Goal: Transaction & Acquisition: Purchase product/service

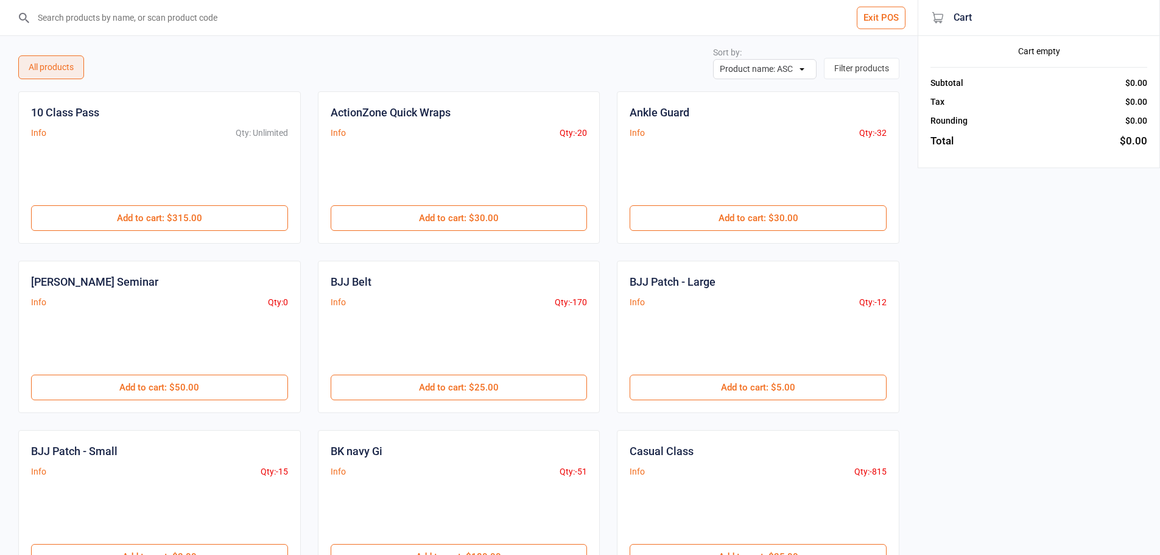
click at [113, 15] on input "search" at bounding box center [466, 17] width 869 height 35
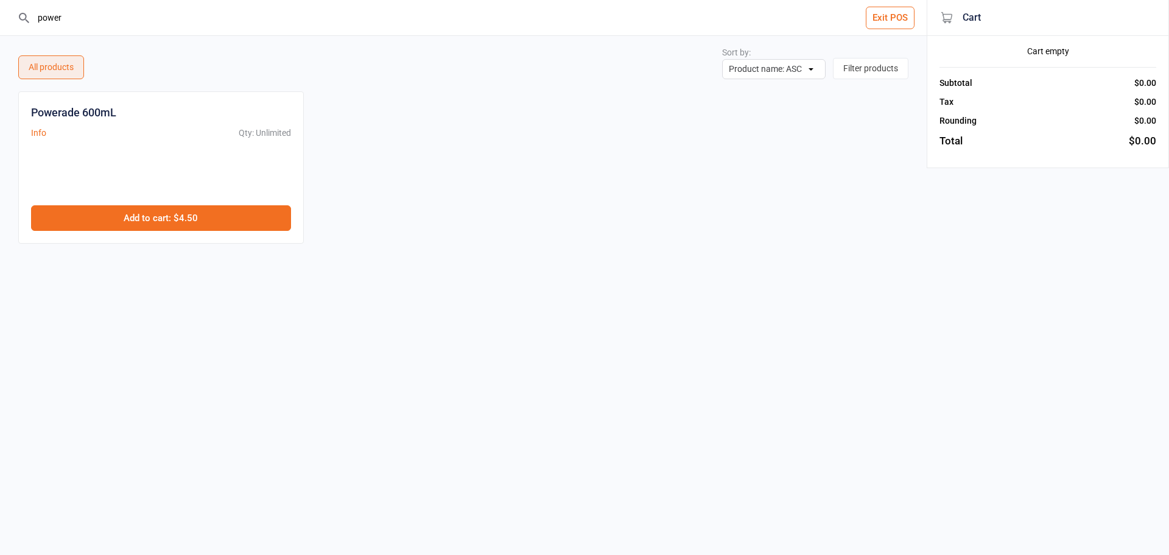
type input "power"
click at [154, 214] on button "Add to cart : $4.50" at bounding box center [161, 218] width 260 height 26
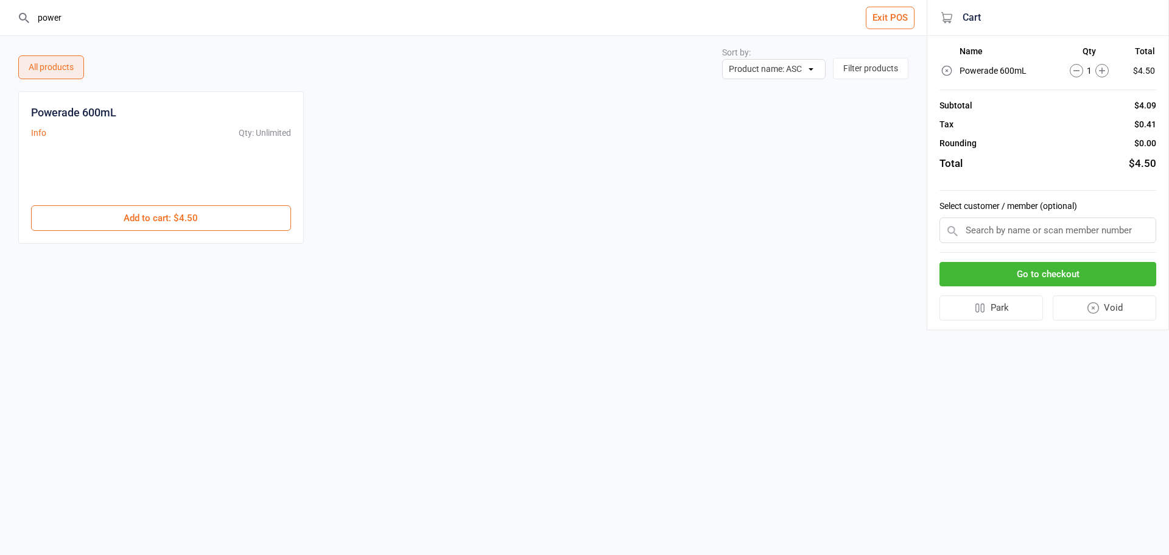
click at [1015, 233] on input "text" at bounding box center [1048, 230] width 217 height 26
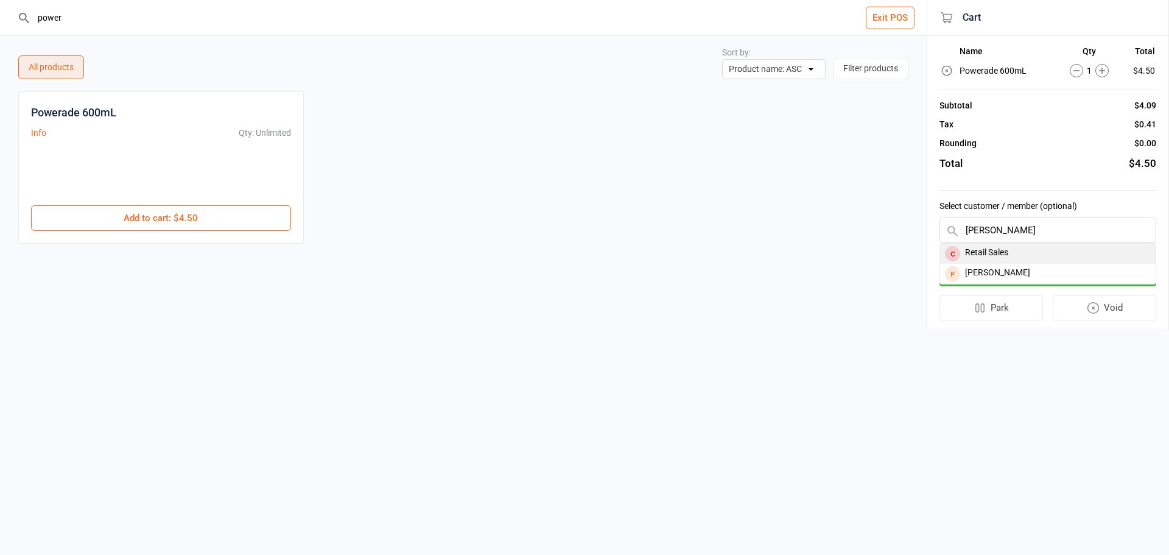
type input "[PERSON_NAME]"
click at [1011, 253] on div "Retail Sales" at bounding box center [1048, 254] width 216 height 20
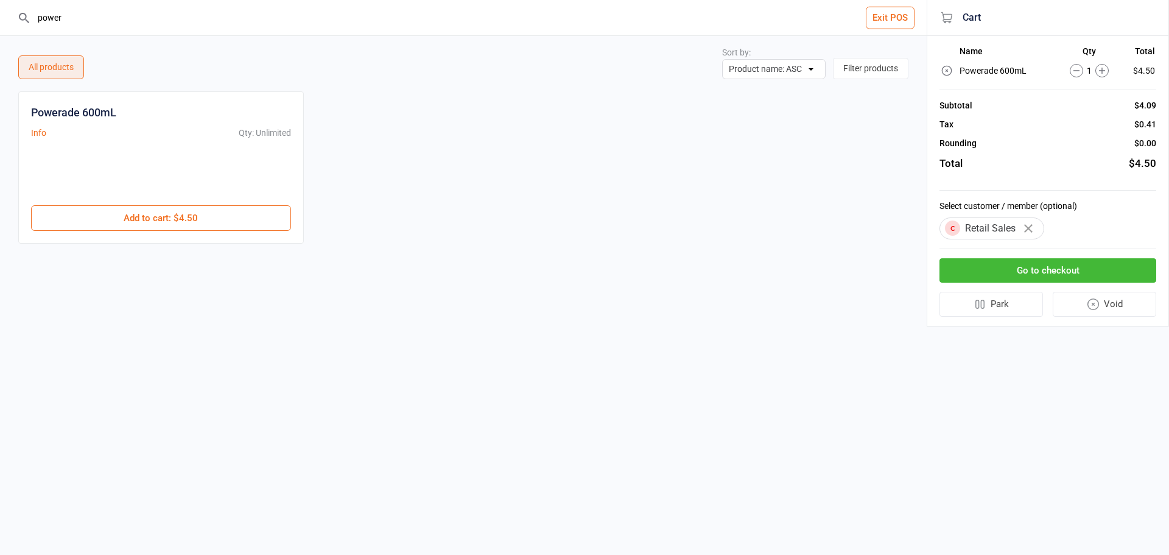
click at [1102, 76] on icon at bounding box center [1101, 70] width 13 height 13
click at [1102, 76] on circle at bounding box center [1102, 71] width 13 height 13
click at [121, 21] on input "power" at bounding box center [471, 17] width 878 height 35
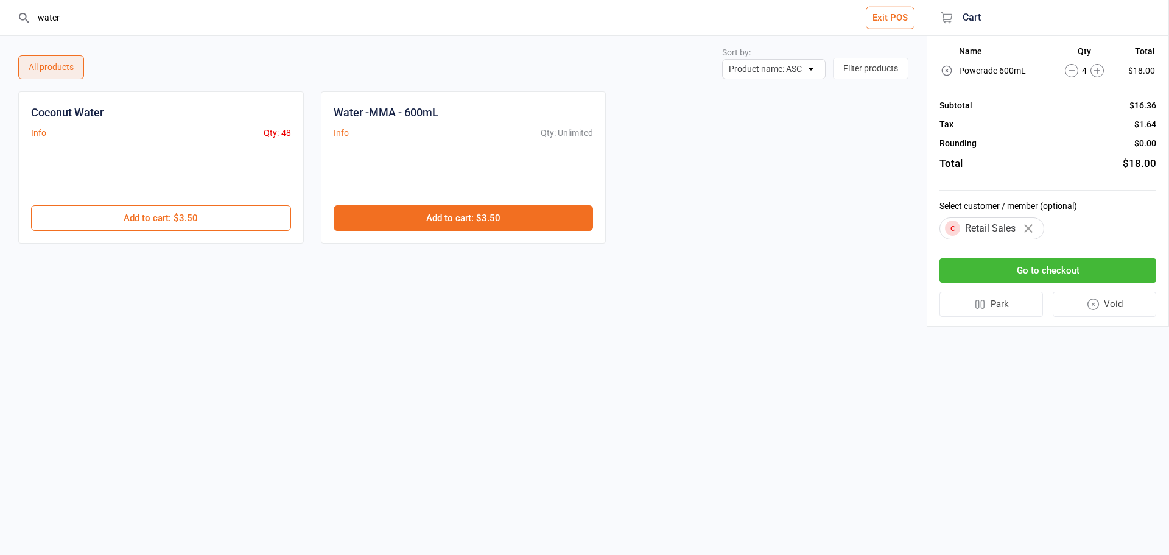
click at [470, 215] on button "Add to cart : $3.50" at bounding box center [464, 218] width 260 height 26
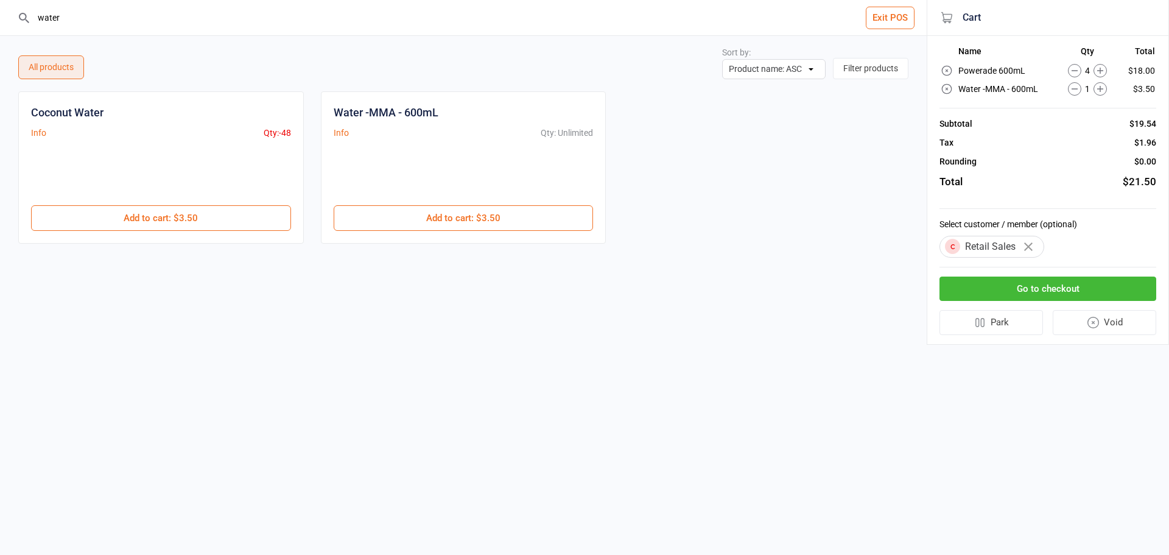
click at [100, 20] on input "water" at bounding box center [471, 17] width 878 height 35
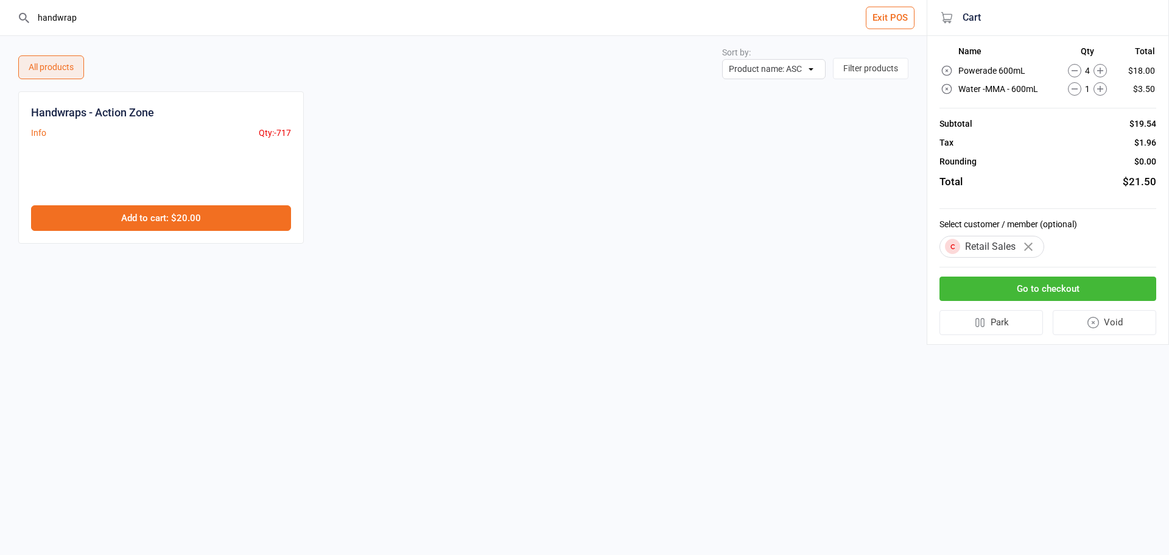
click at [255, 215] on button "Add to cart : $20.00" at bounding box center [161, 218] width 260 height 26
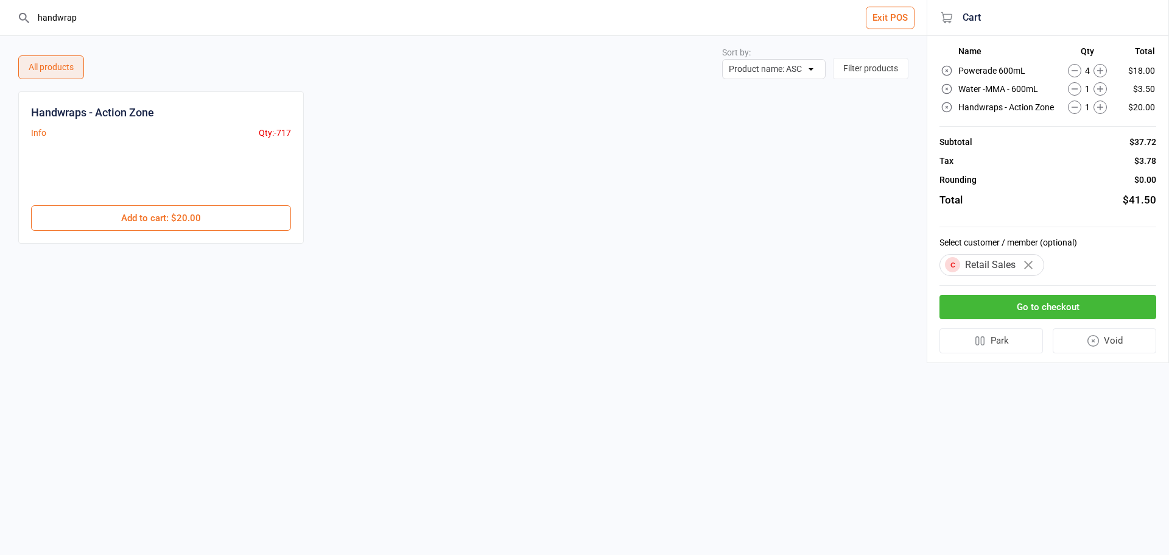
click at [96, 13] on input "handwrap" at bounding box center [471, 17] width 878 height 35
click at [1103, 69] on icon at bounding box center [1100, 70] width 13 height 13
click at [91, 15] on input "handwrap" at bounding box center [471, 17] width 878 height 35
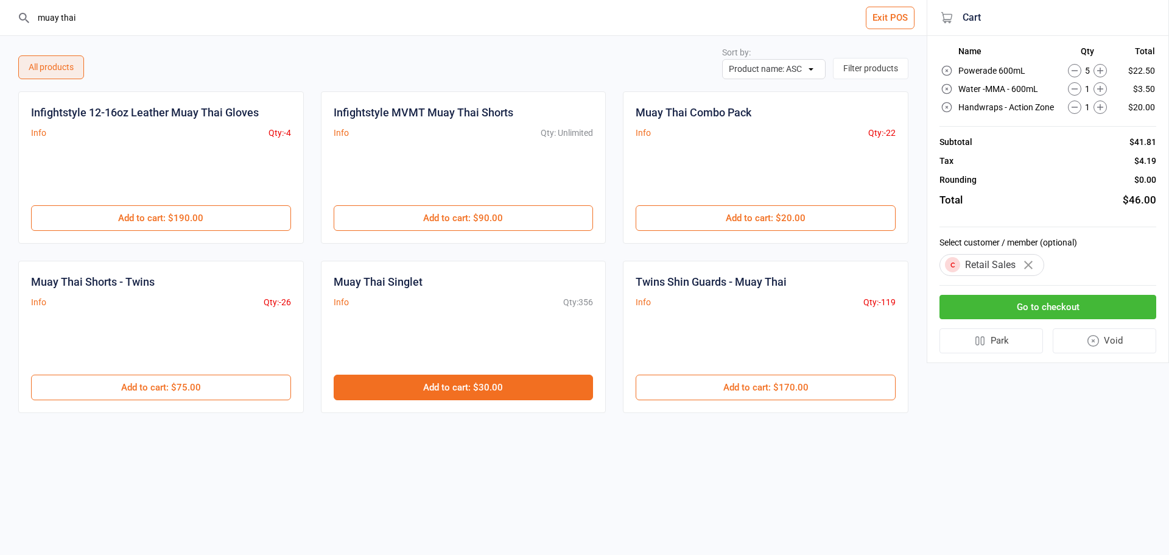
type input "muay thai"
click at [443, 390] on button "Add to cart : $30.00" at bounding box center [464, 387] width 260 height 26
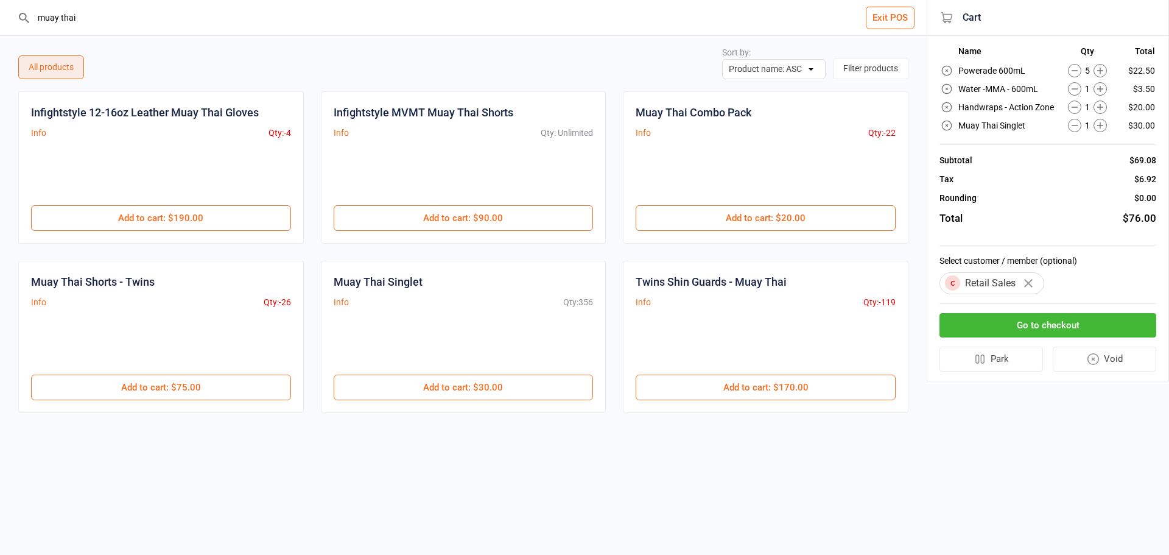
click at [1103, 66] on icon at bounding box center [1100, 70] width 13 height 13
click at [991, 325] on button "Go to checkout" at bounding box center [1048, 325] width 217 height 25
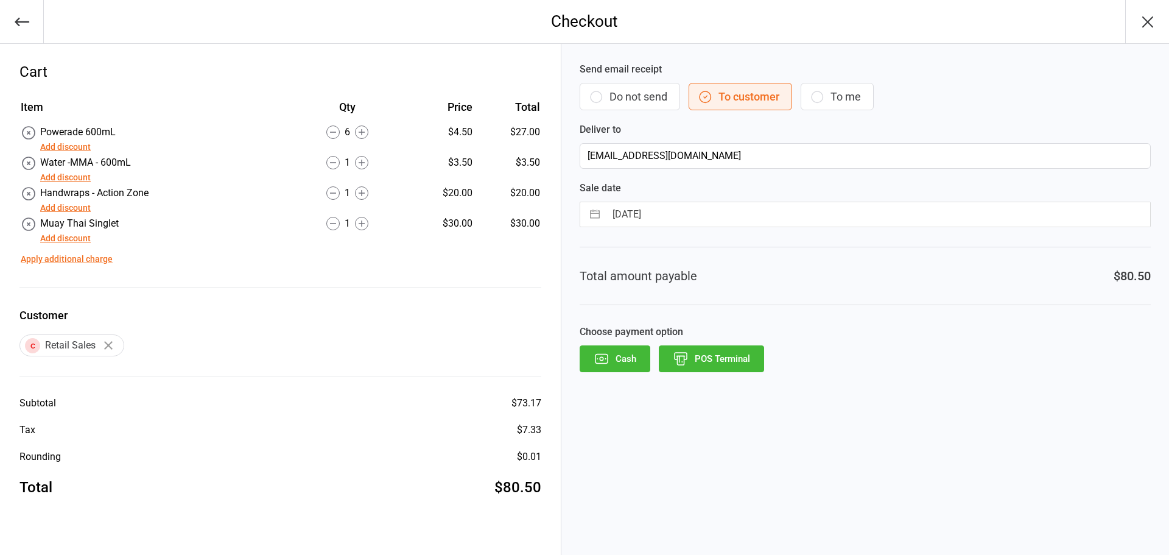
click at [636, 92] on button "Do not send" at bounding box center [630, 96] width 100 height 27
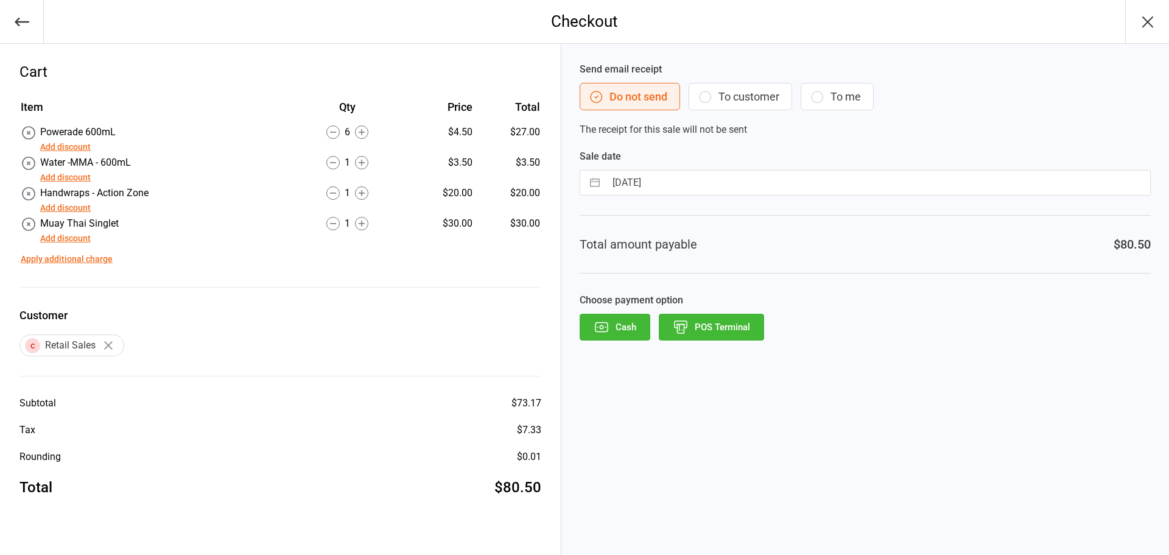
click at [707, 323] on button "POS Terminal" at bounding box center [711, 327] width 105 height 27
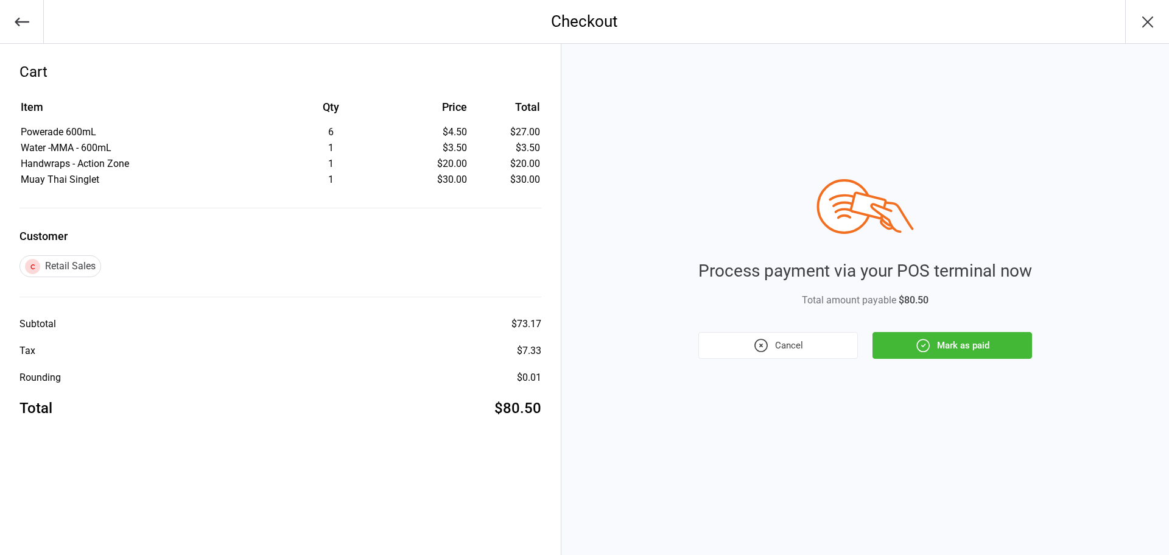
click at [973, 343] on button "Mark as paid" at bounding box center [953, 345] width 160 height 27
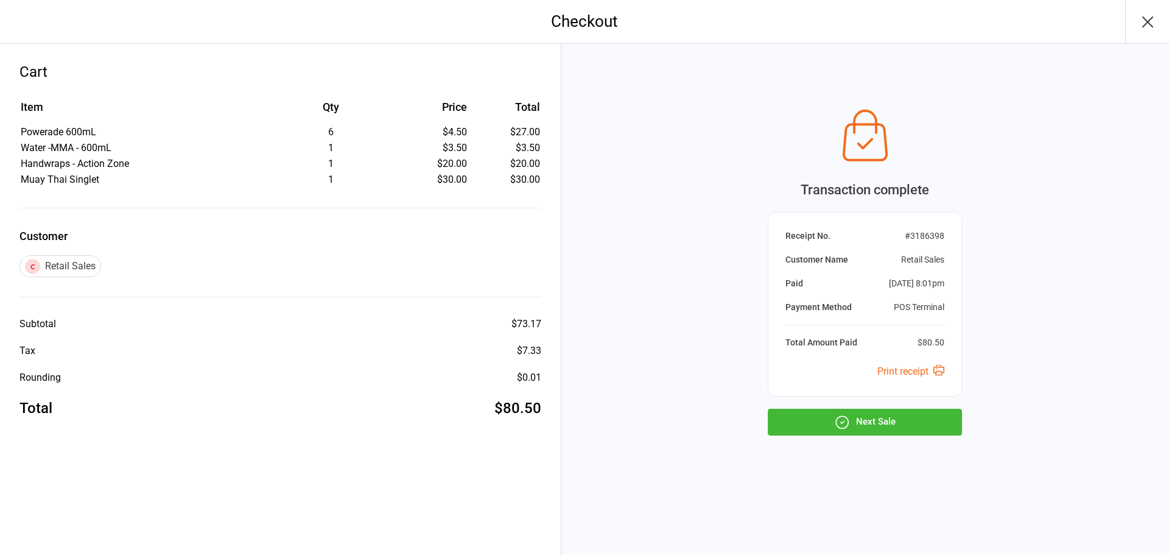
click at [843, 420] on icon "button" at bounding box center [842, 422] width 16 height 16
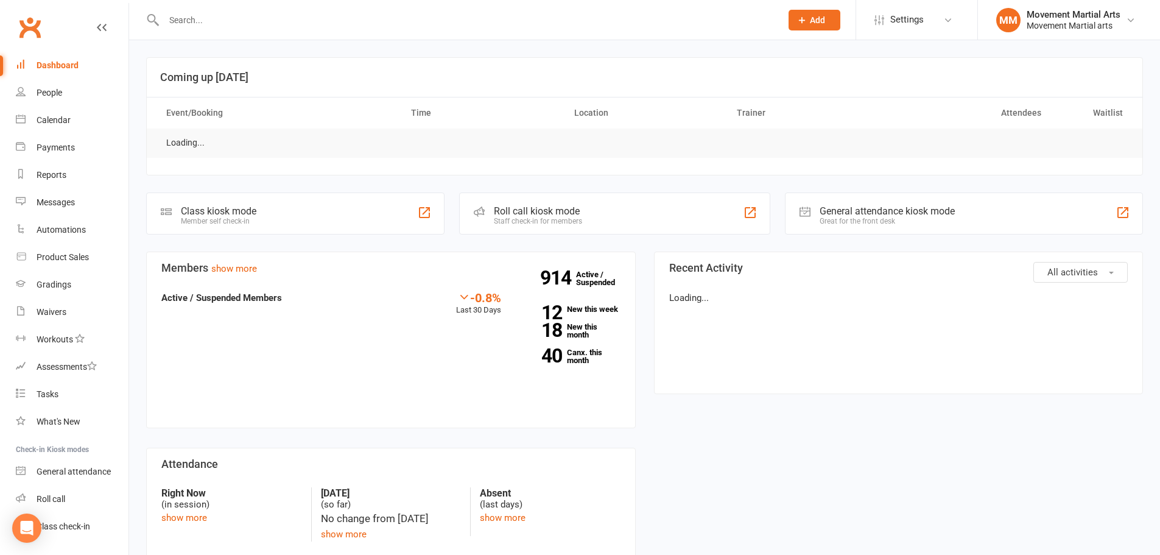
click at [230, 17] on input "text" at bounding box center [466, 20] width 613 height 17
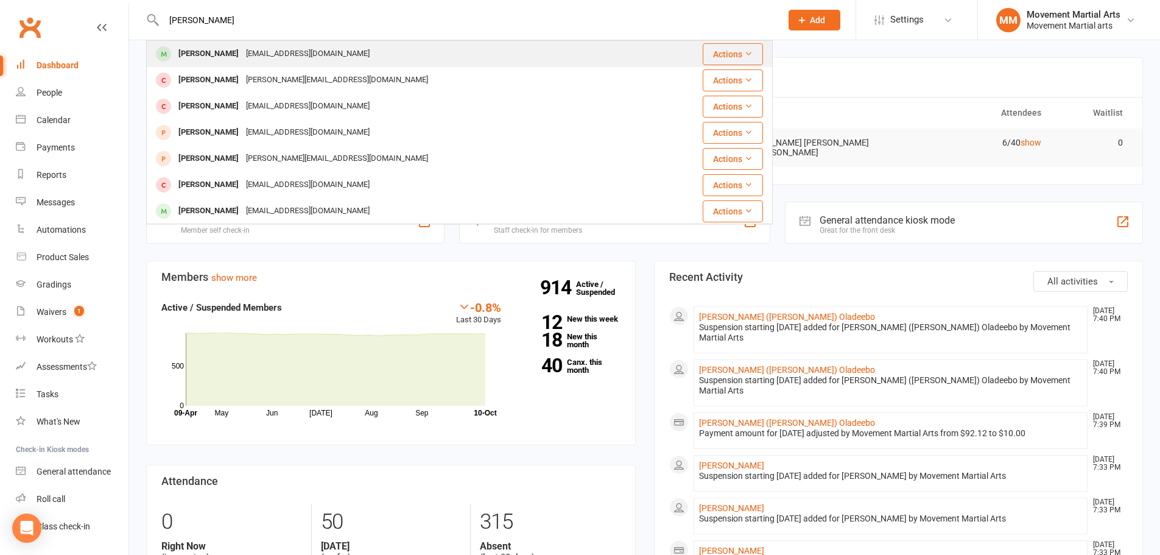
type input "raymond guo"
click at [218, 50] on div "Raymond Guo" at bounding box center [209, 54] width 68 height 18
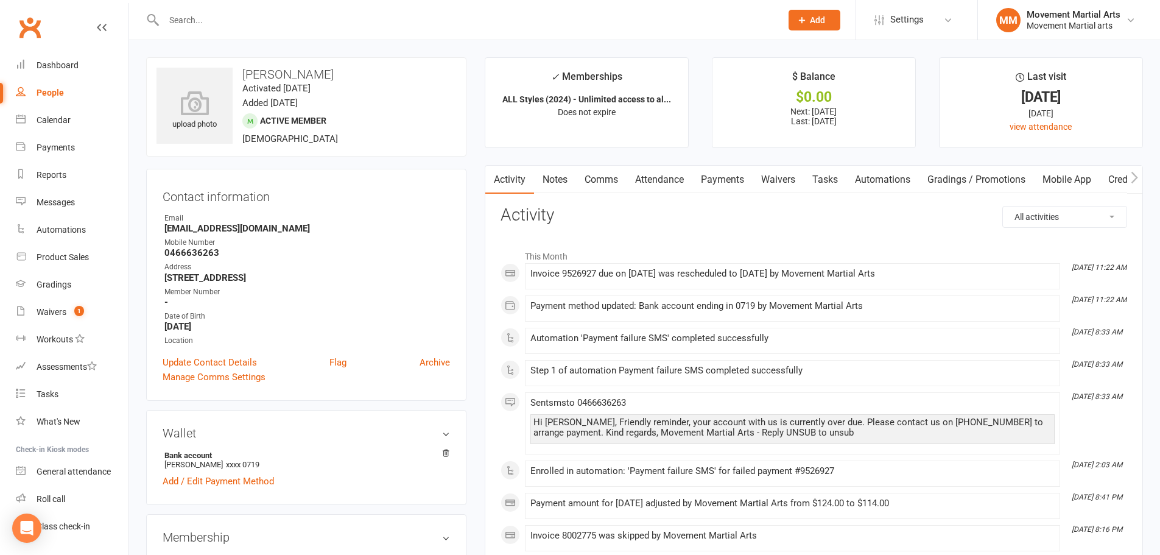
click at [733, 178] on link "Payments" at bounding box center [722, 180] width 60 height 28
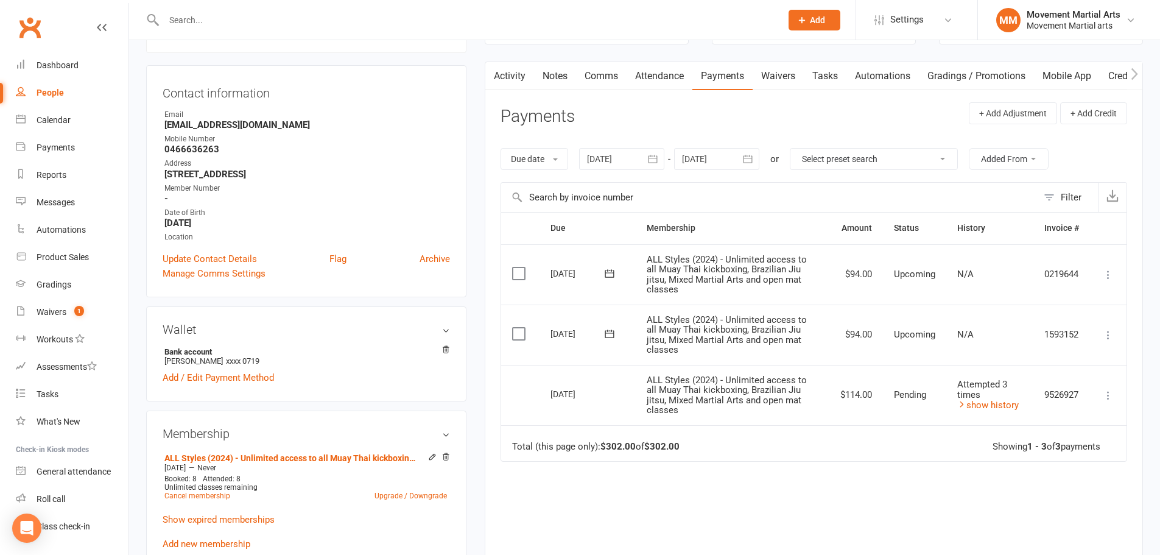
scroll to position [142, 0]
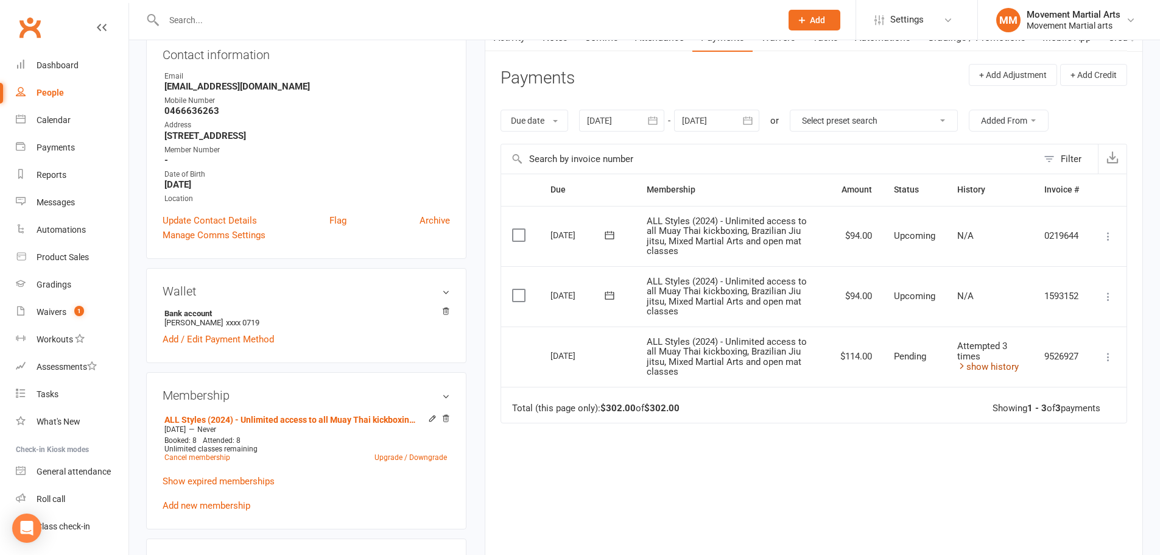
click at [977, 370] on link "show history" at bounding box center [988, 366] width 62 height 11
